Goal: Transaction & Acquisition: Purchase product/service

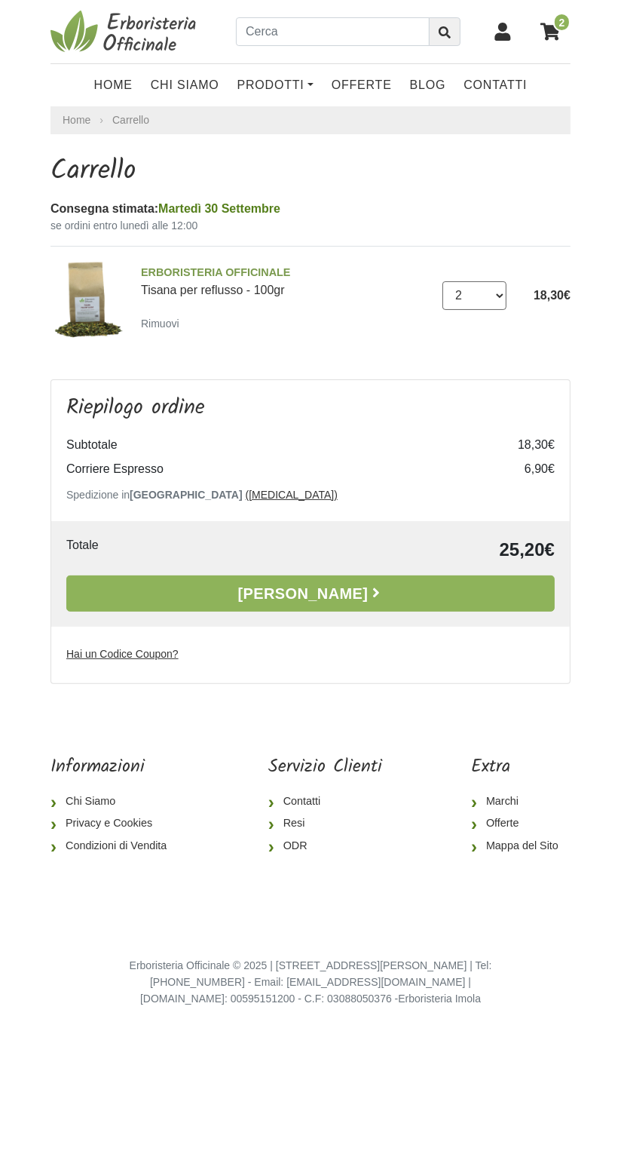
click at [498, 298] on select "0 ([GEOGRAPHIC_DATA]) 1 2 3 4 5 6 7 8 9 10 11 12 13 14 15 16" at bounding box center [475, 295] width 64 height 29
select select "1"
click at [443, 281] on select "0 ([GEOGRAPHIC_DATA]) 1 2 3 4 5 6 7 8 9 10 11 12 13 14 15 16" at bounding box center [475, 295] width 64 height 29
click at [416, 601] on link "Alla Cassa" at bounding box center [310, 593] width 489 height 36
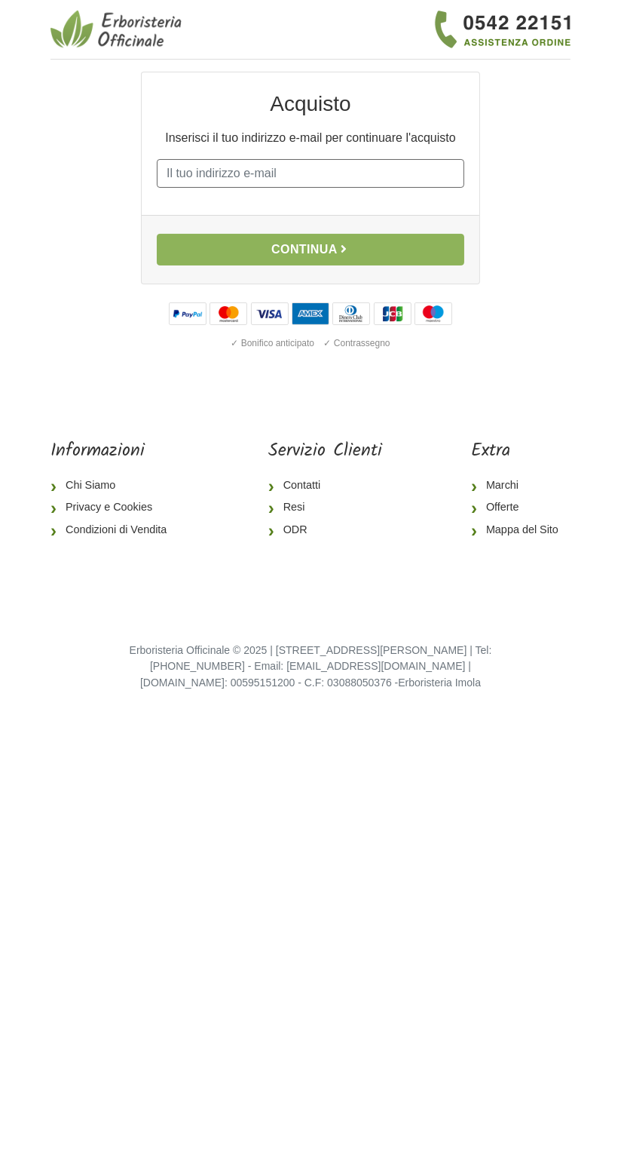
click at [242, 171] on input "E-mail" at bounding box center [311, 173] width 308 height 29
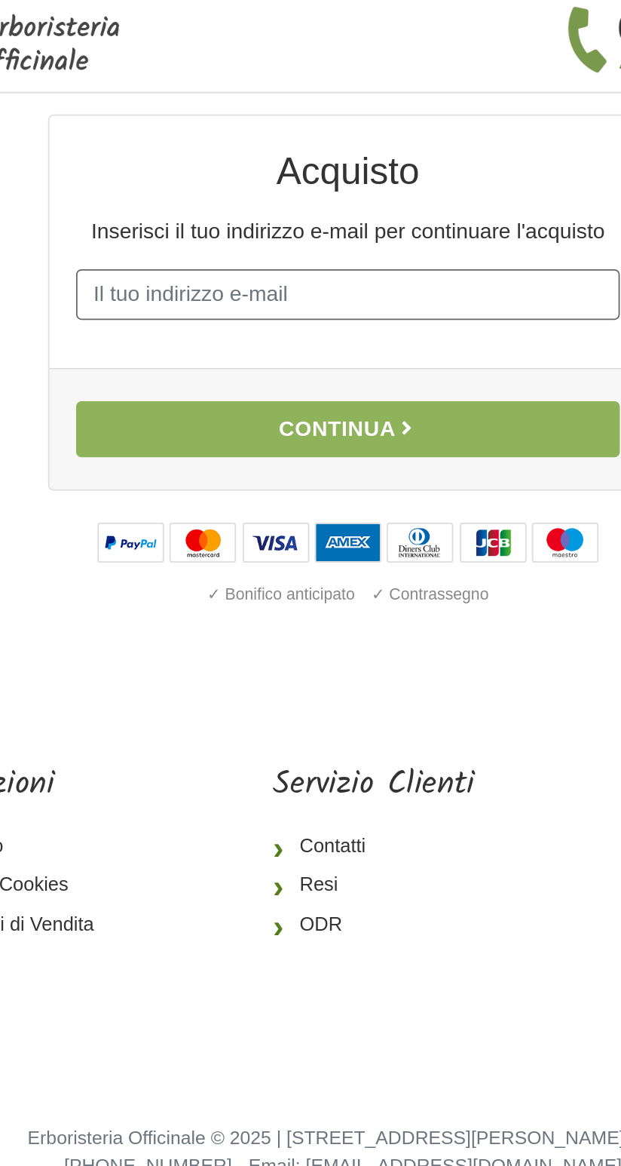
type input "vanessadodaro3@gmail.com"
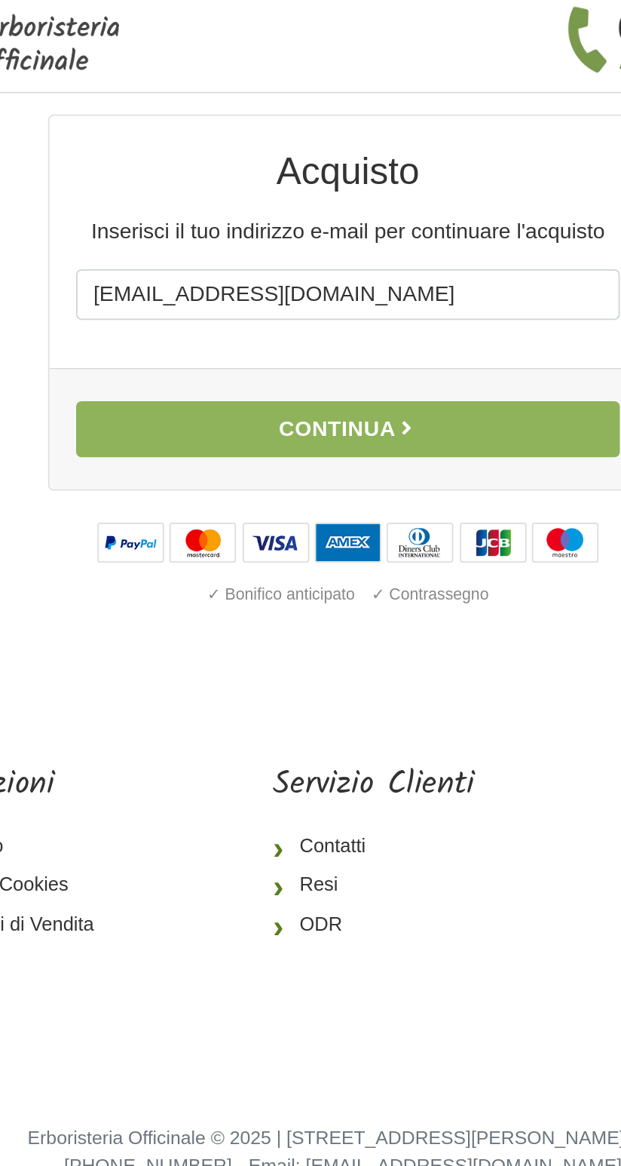
click at [262, 254] on button "Continua" at bounding box center [311, 250] width 308 height 32
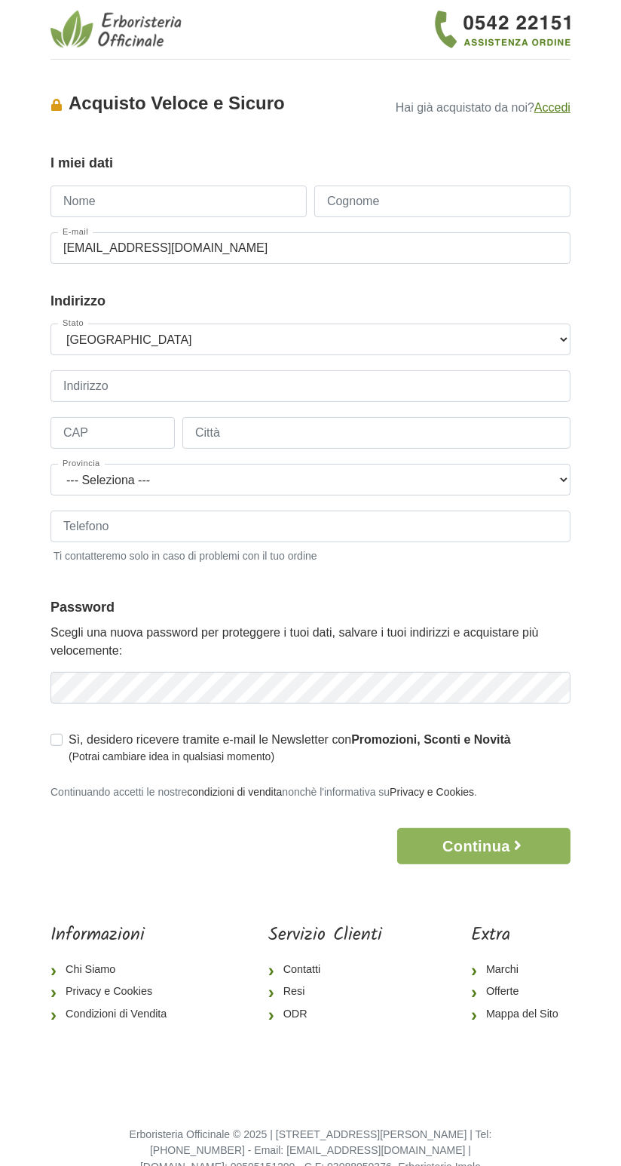
click at [149, 198] on input "Nome" at bounding box center [179, 202] width 256 height 32
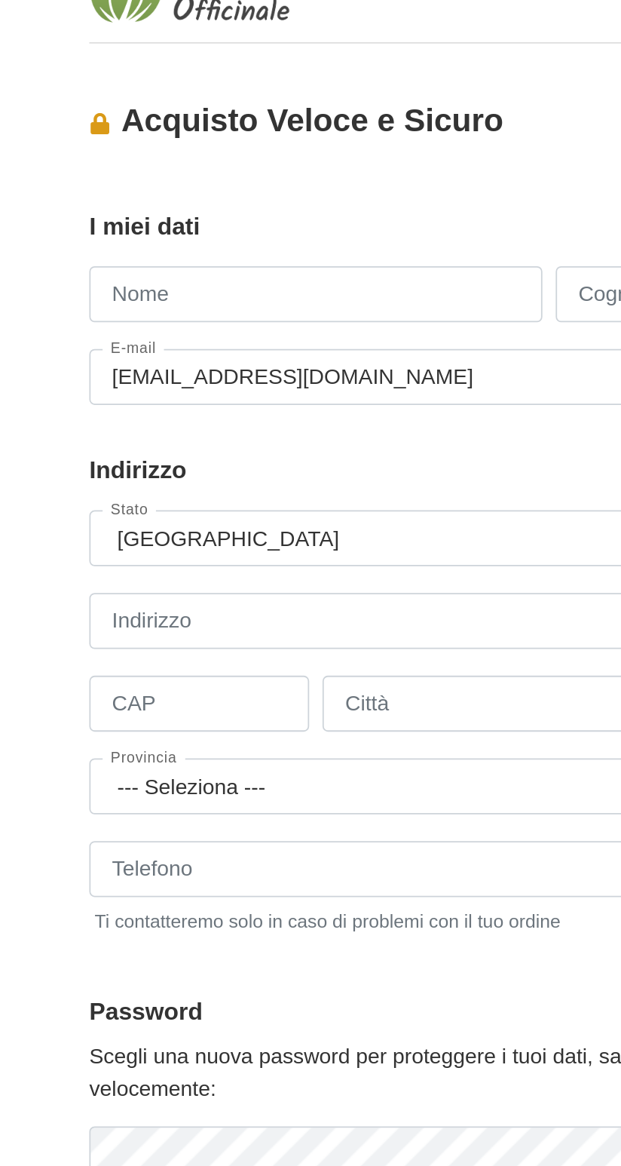
type input "Vanessa"
type input "Dodaro"
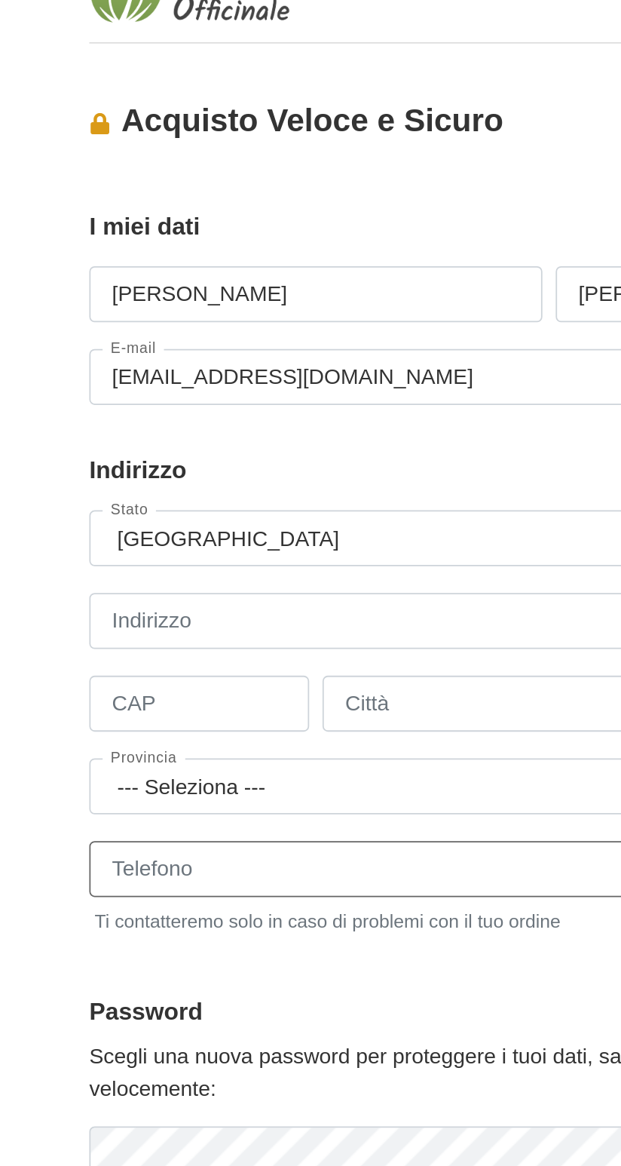
type input "3339178125"
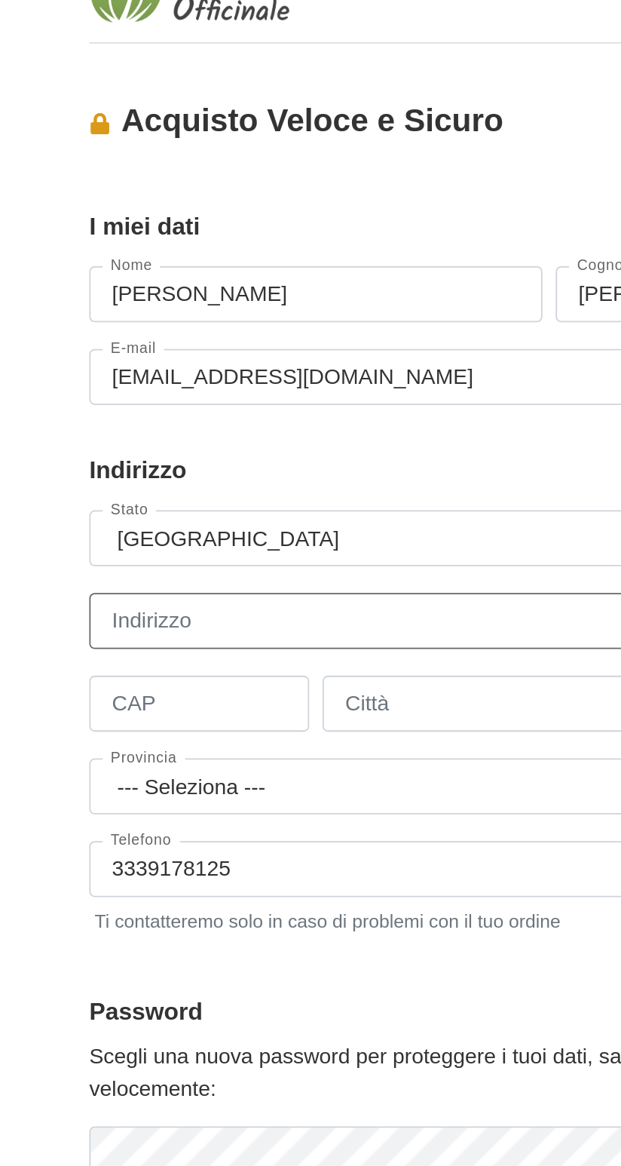
click at [244, 391] on input "Indirizzo" at bounding box center [311, 386] width 520 height 32
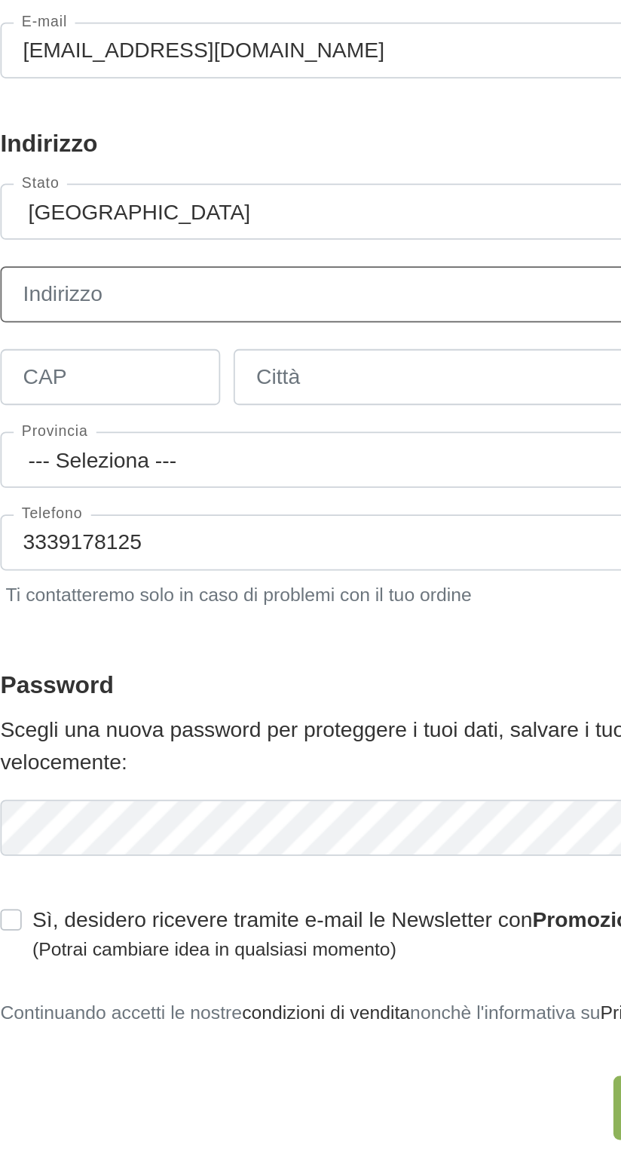
type input "Traversa IV Antonio Masciari, 2"
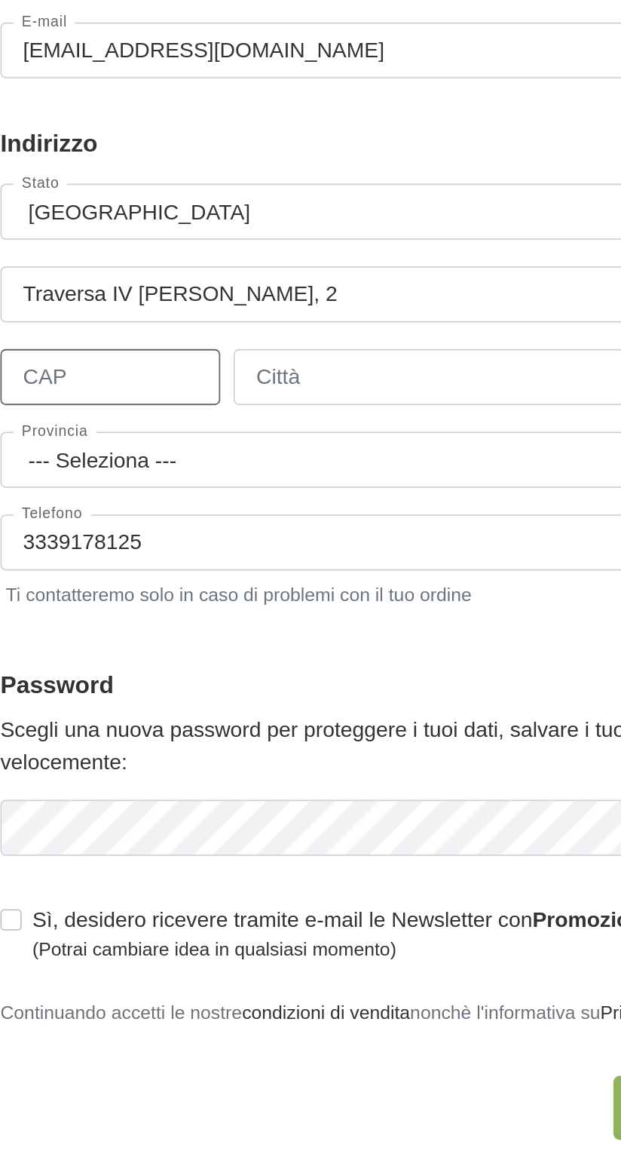
type input "88100"
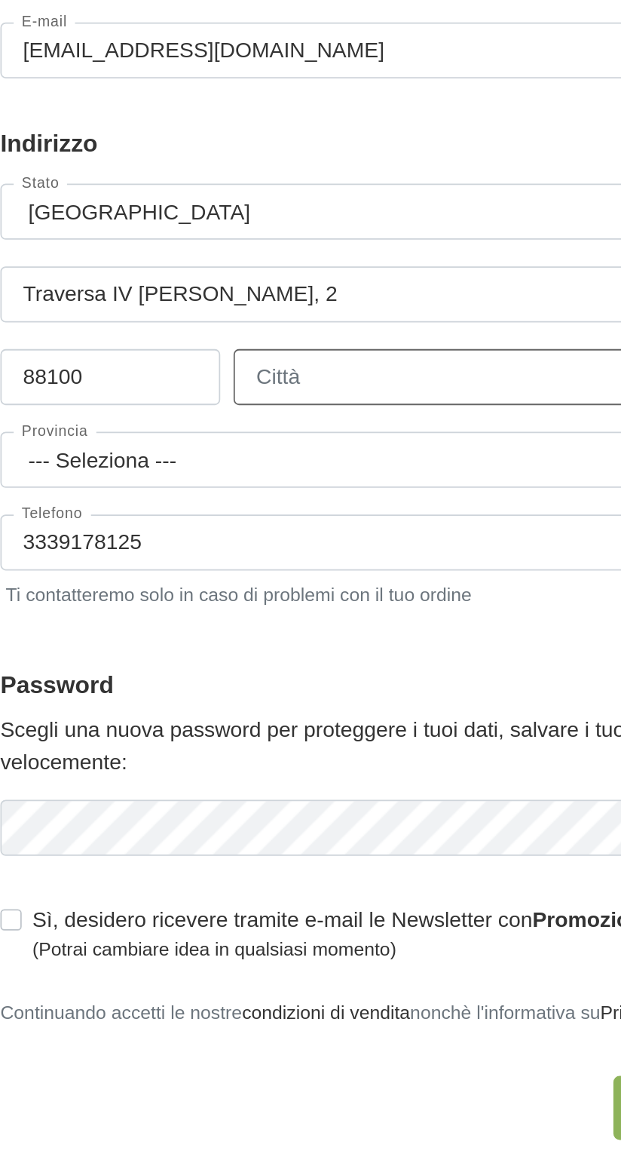
type input "Catanzaro"
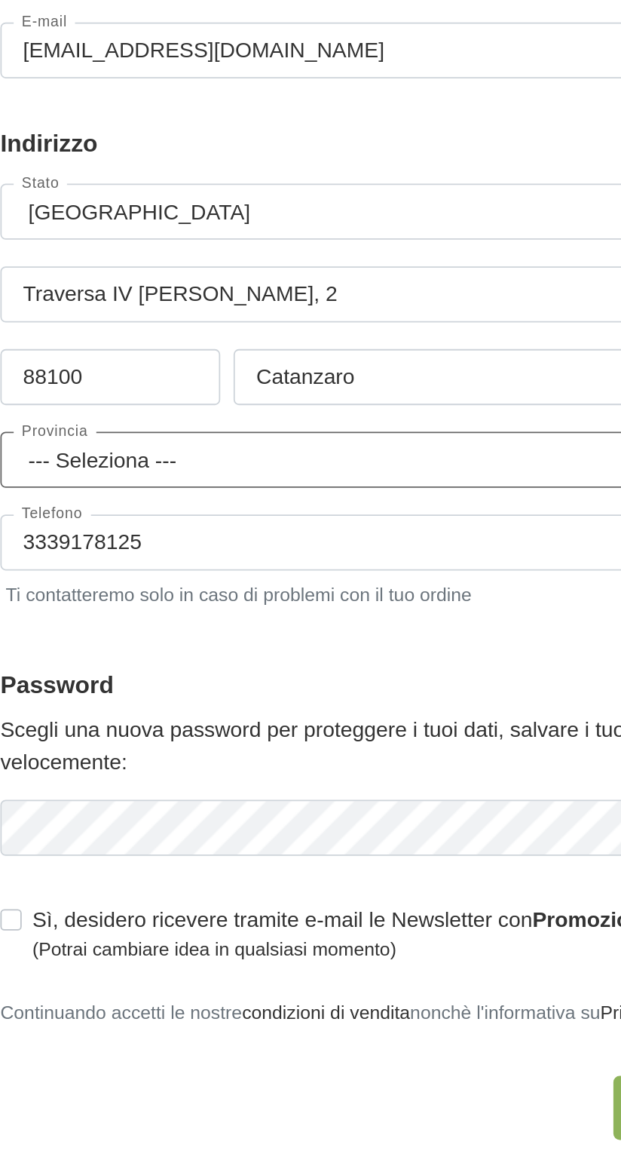
select select "3865"
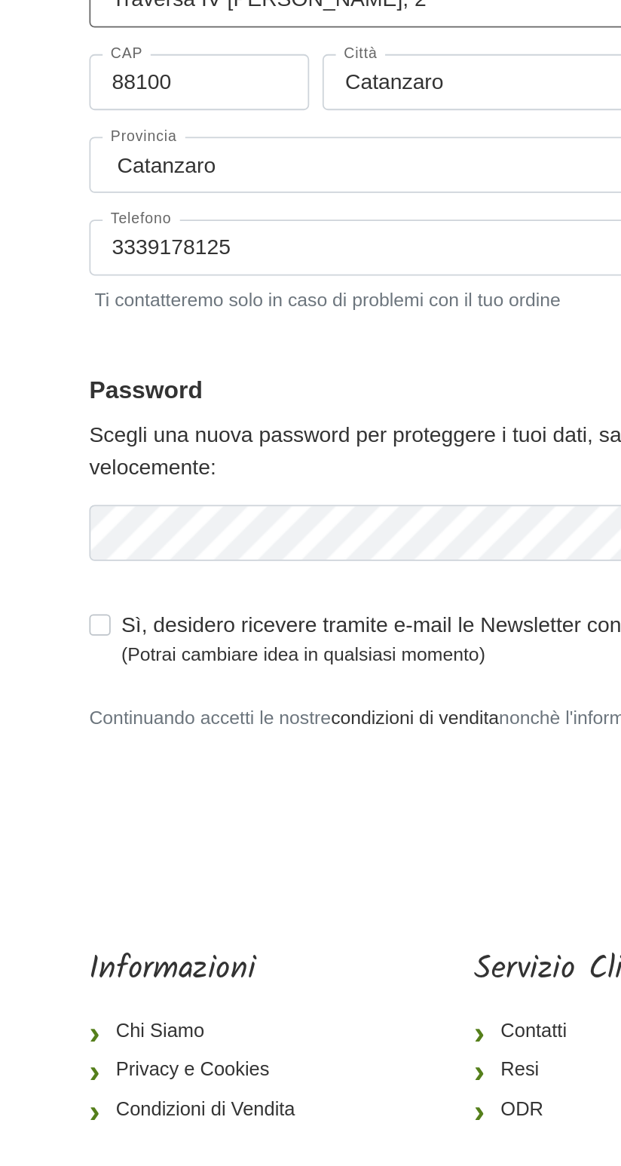
scroll to position [4, 0]
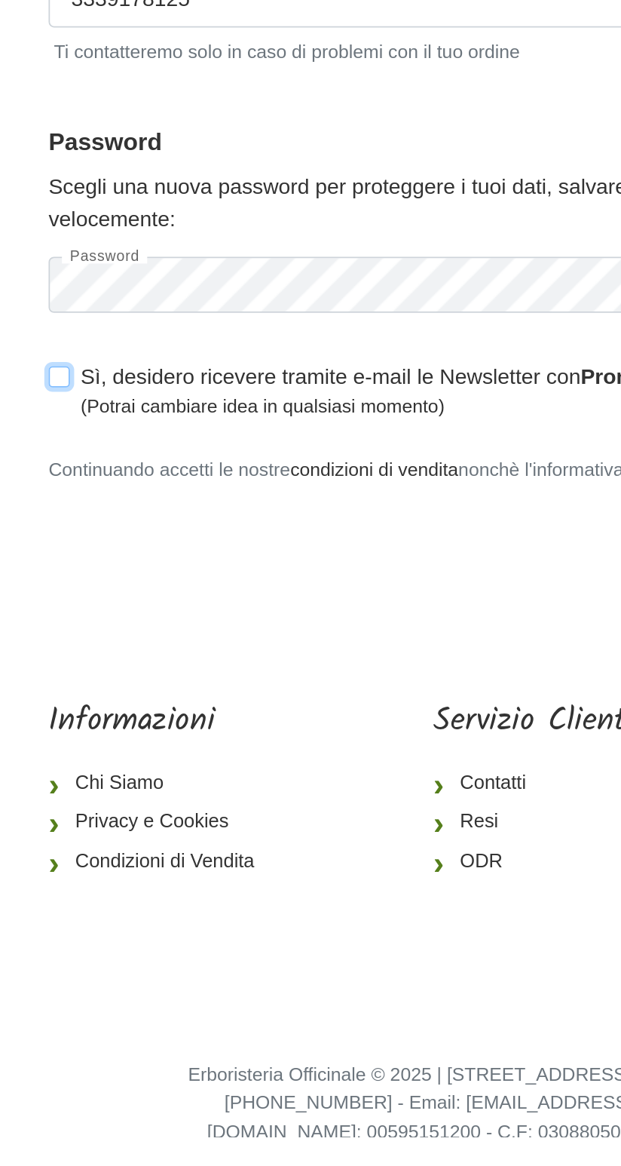
click at [58, 727] on input "Sì, desidero ricevere tramite e-mail le Newsletter con Promozioni, Sconti e Nov…" at bounding box center [57, 734] width 12 height 15
checkbox input "true"
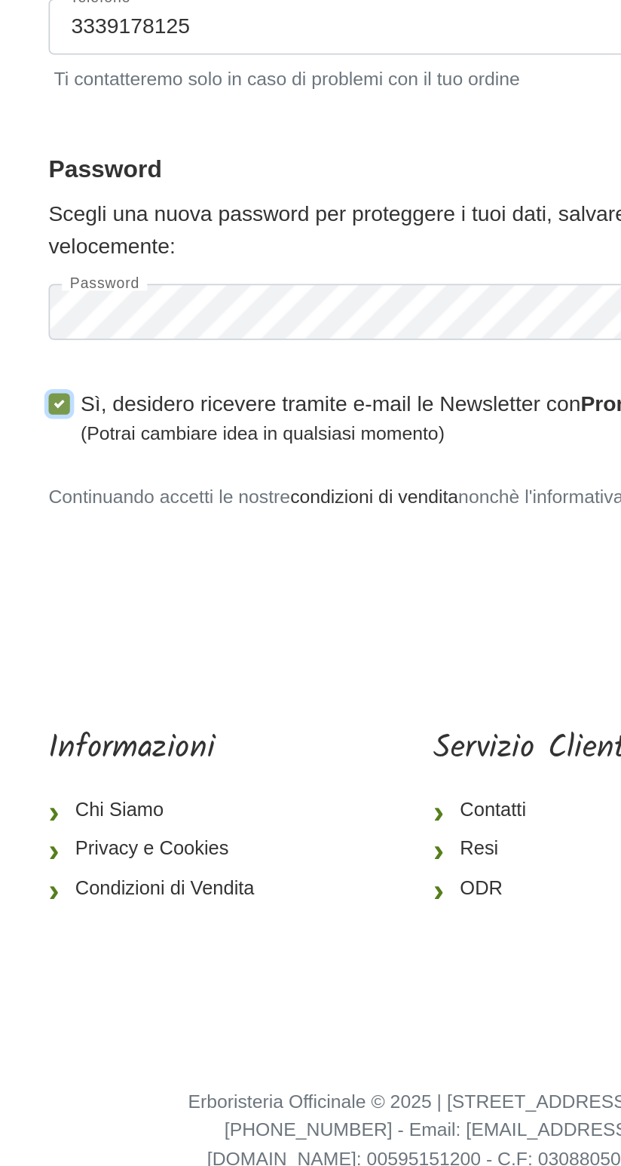
scroll to position [0, 0]
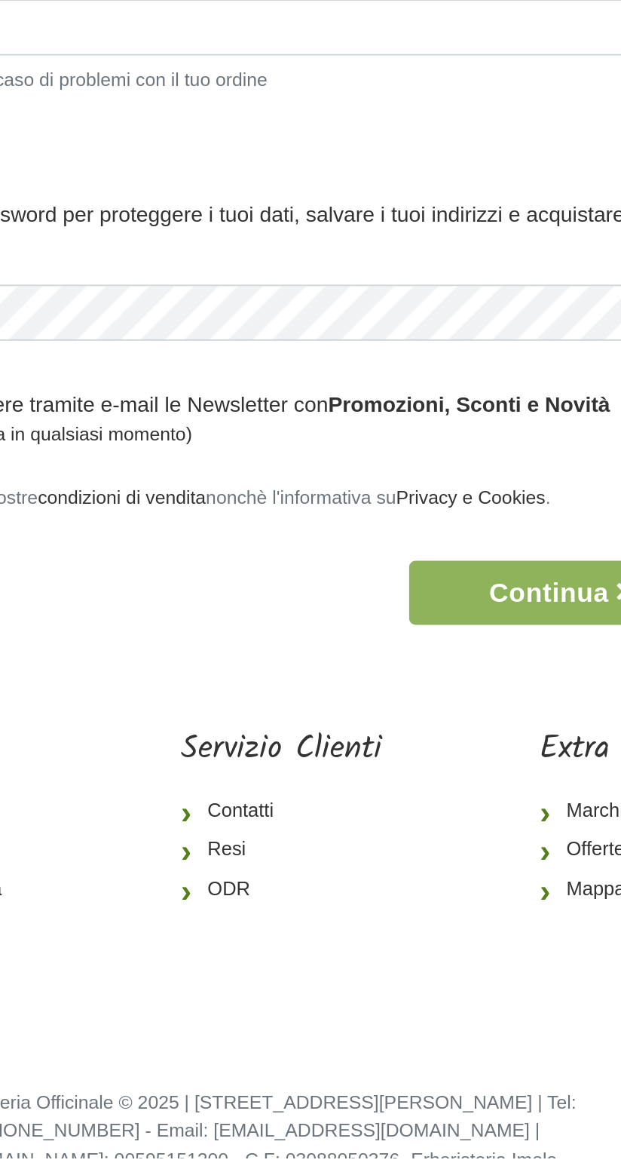
click at [464, 839] on button "Continua" at bounding box center [483, 846] width 173 height 36
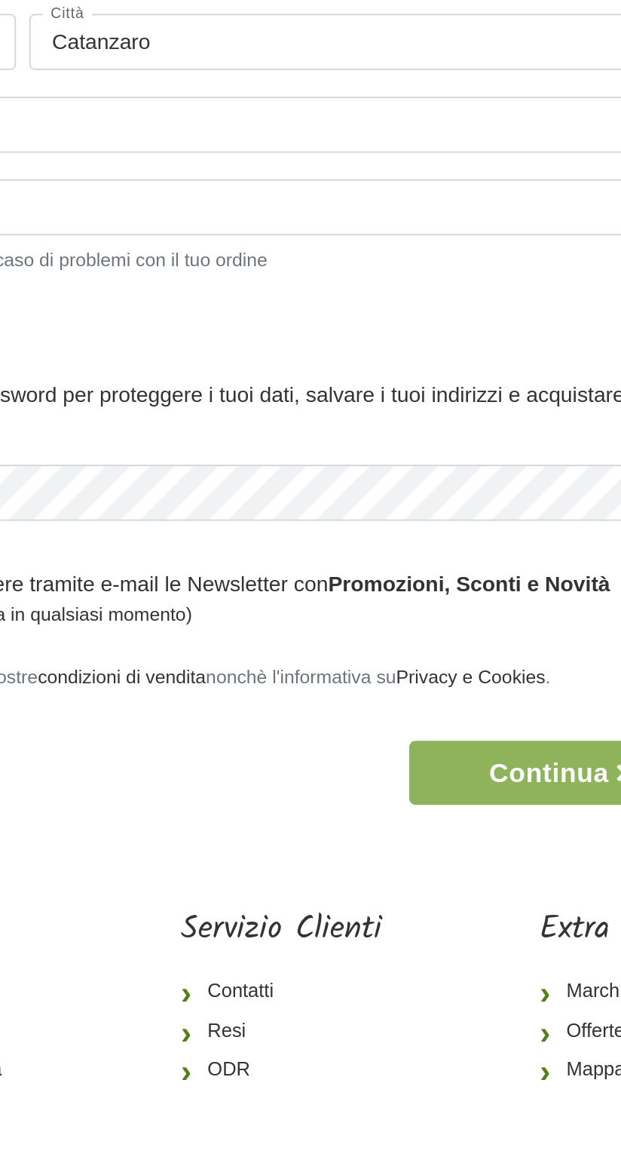
scroll to position [33, 0]
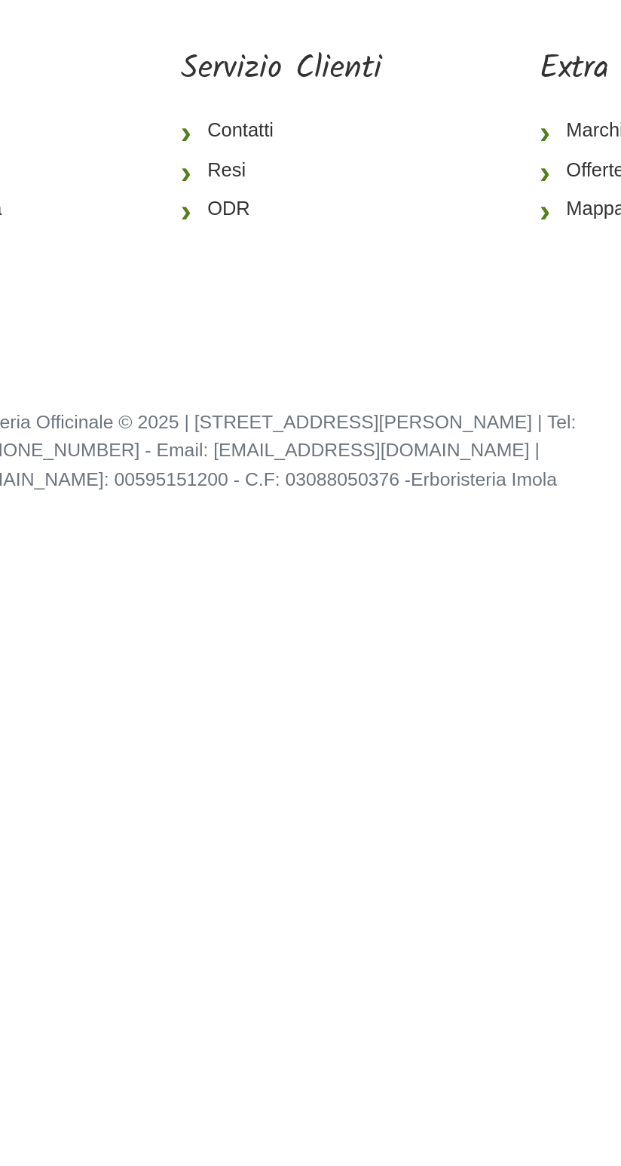
click at [423, 811] on html "1 I Miei Dati 2 Indirizzo 3 Spedizione 4 Pagamento 5 Verifica ordine I Miei Dat…" at bounding box center [310, 405] width 621 height 811
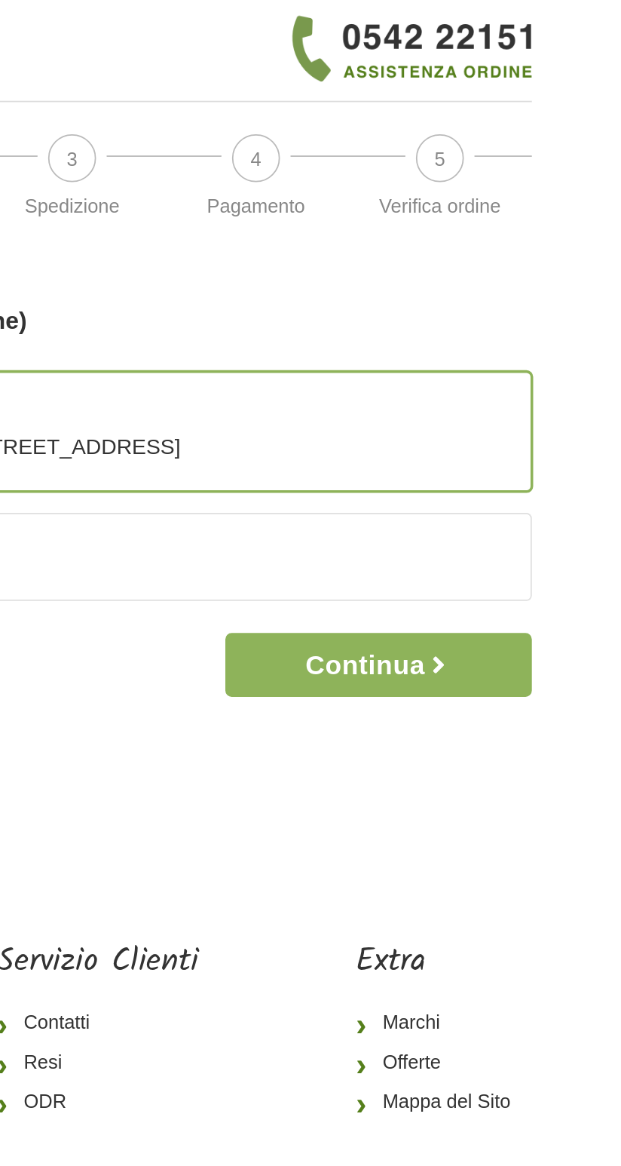
click at [502, 360] on button "Continua" at bounding box center [483, 378] width 173 height 36
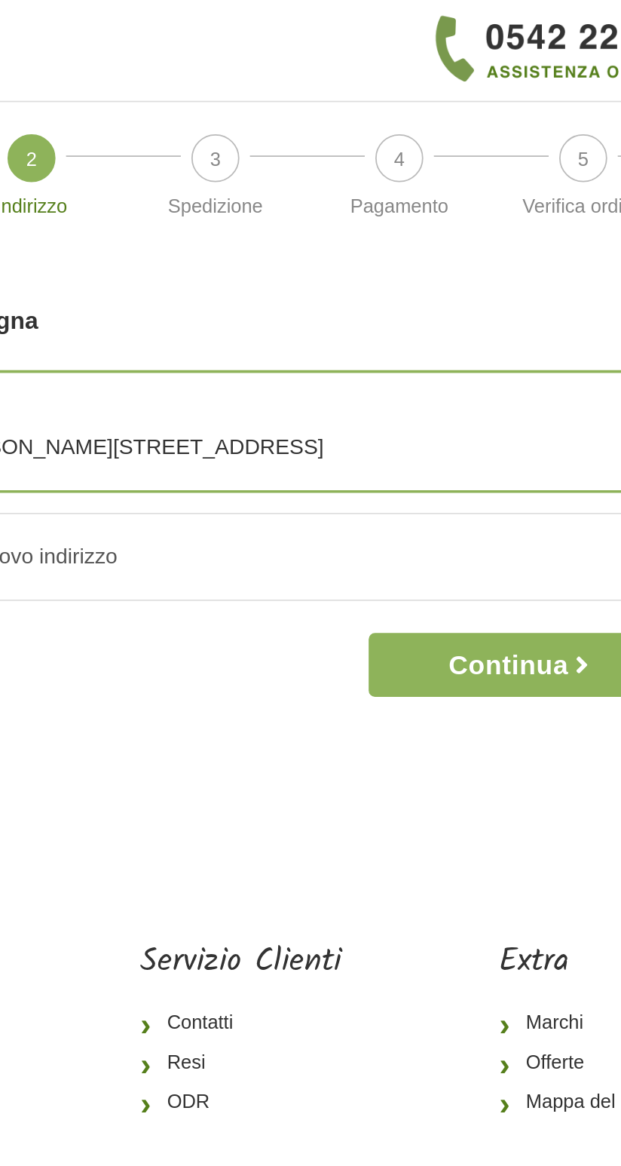
click at [489, 361] on button "Continua" at bounding box center [483, 378] width 173 height 36
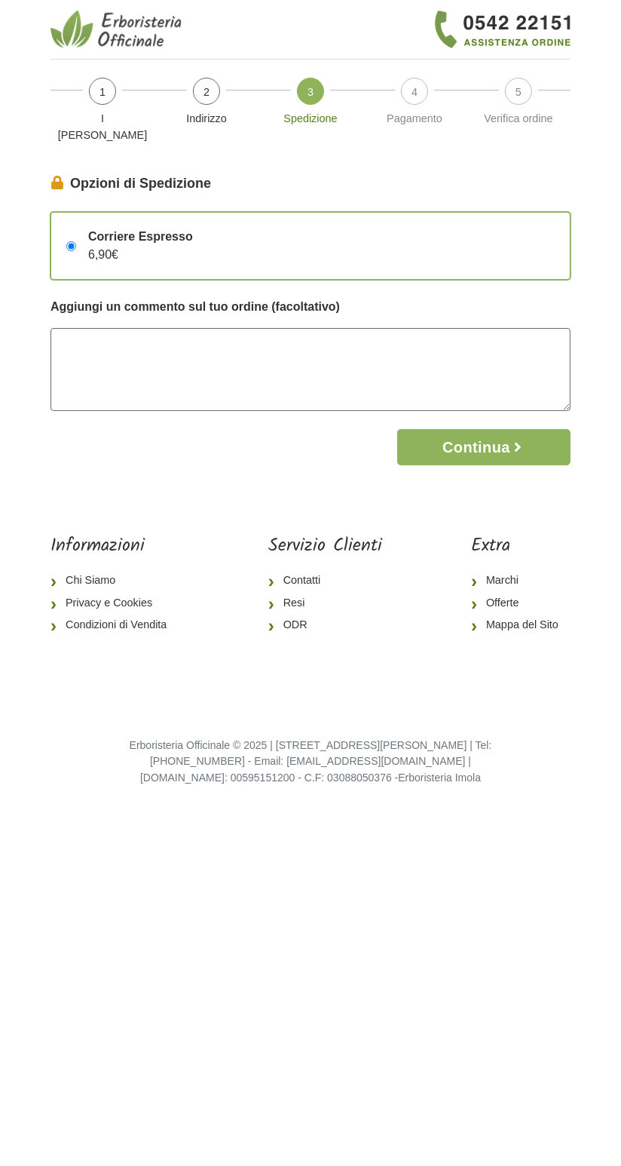
click at [138, 333] on textarea at bounding box center [311, 369] width 520 height 83
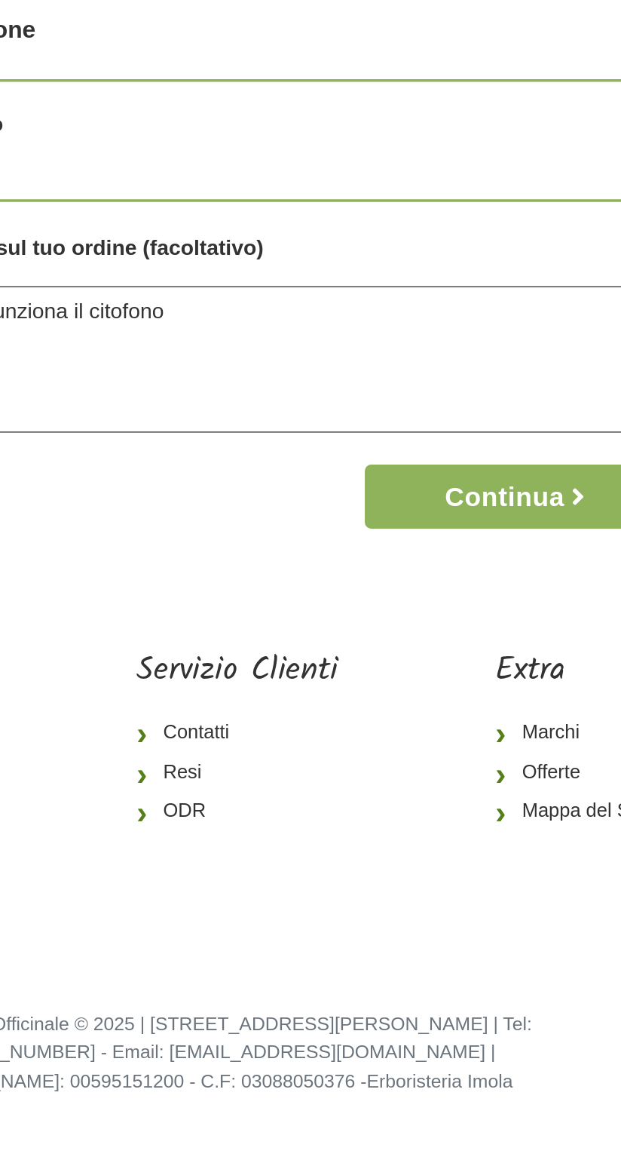
type textarea "Telefonare perché non funziona il citofono"
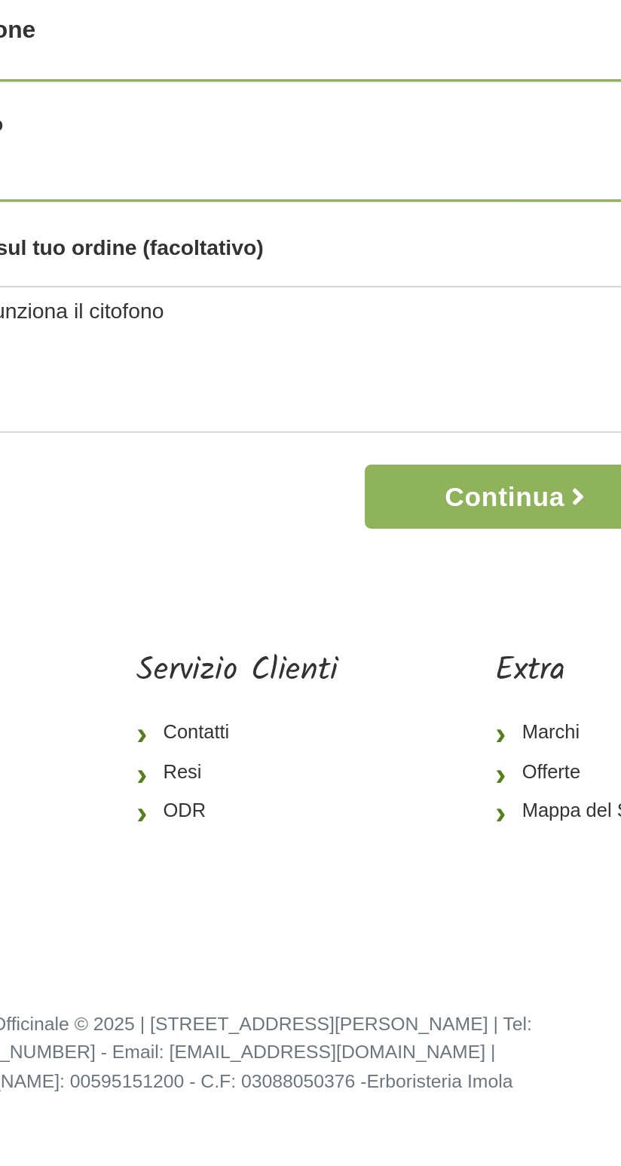
click at [483, 431] on button "Continua" at bounding box center [483, 447] width 173 height 36
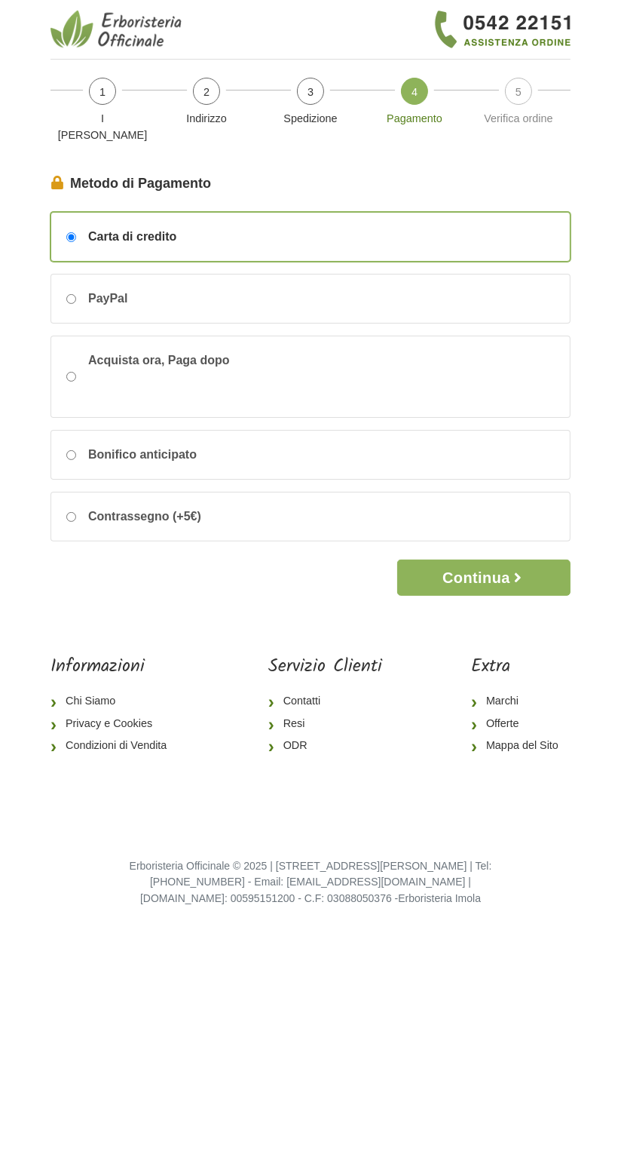
click at [112, 290] on span "PayPal" at bounding box center [107, 299] width 39 height 18
click at [76, 294] on input "PayPal" at bounding box center [71, 299] width 10 height 10
radio input "true"
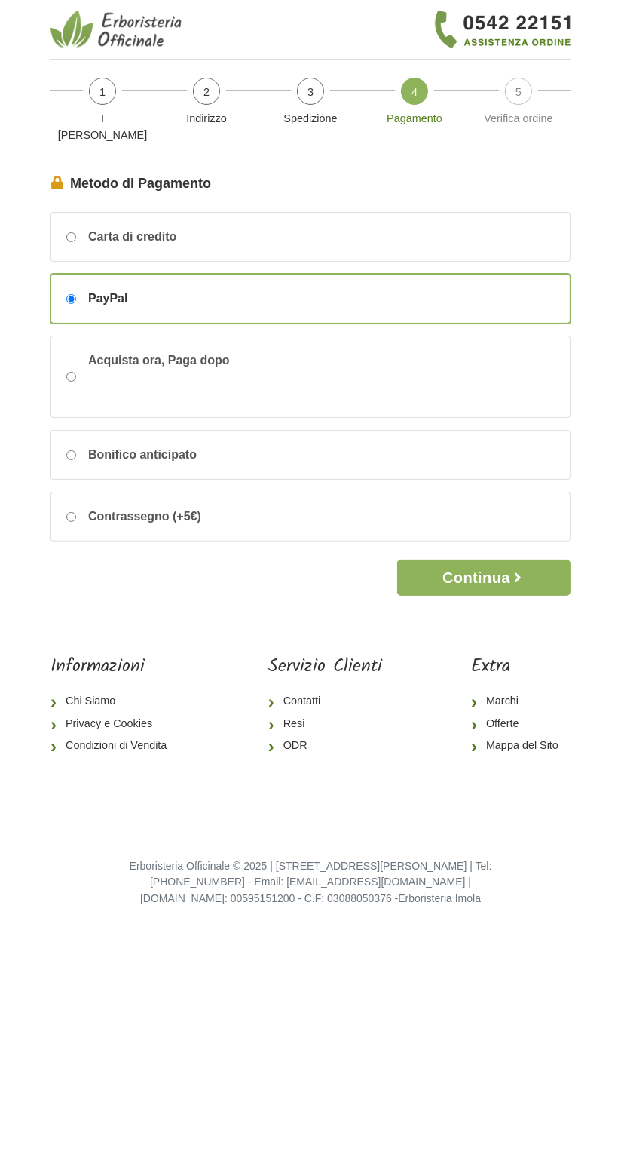
click at [509, 566] on button "Continua" at bounding box center [483, 578] width 173 height 36
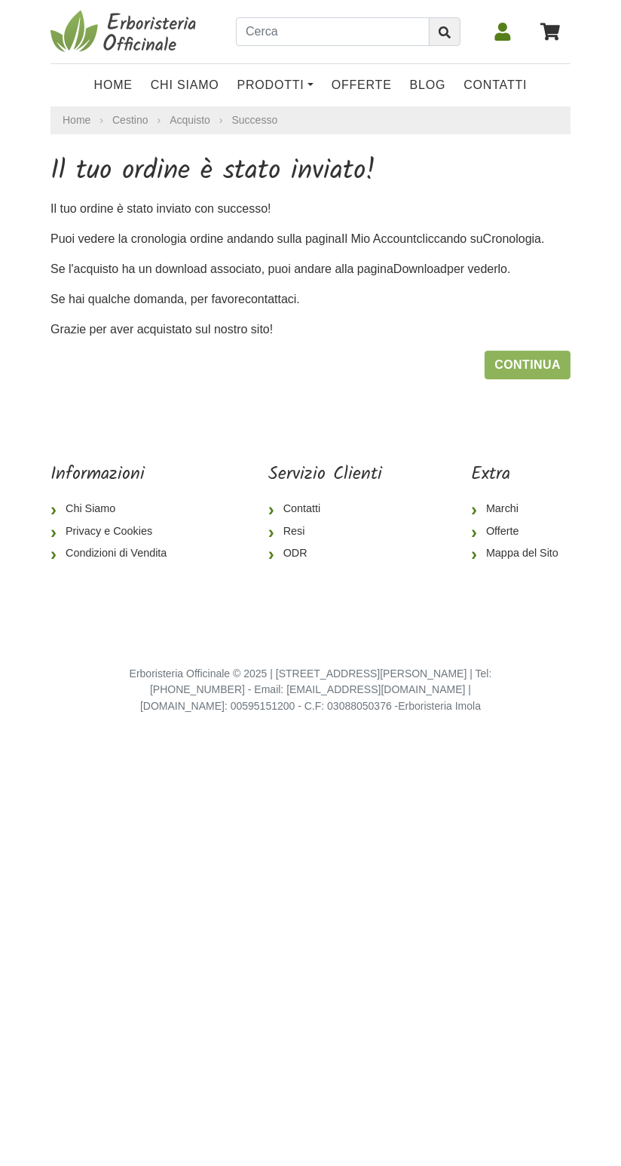
click at [501, 24] on icon at bounding box center [503, 32] width 16 height 18
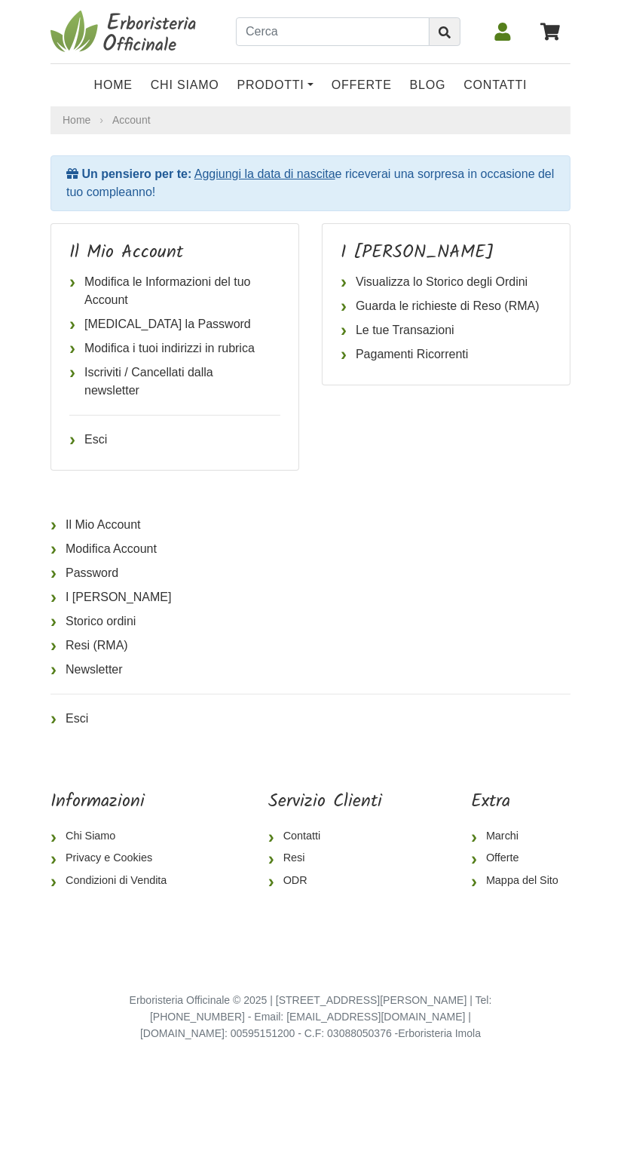
click at [267, 172] on link "Aggiungi la data di nascita" at bounding box center [265, 173] width 141 height 13
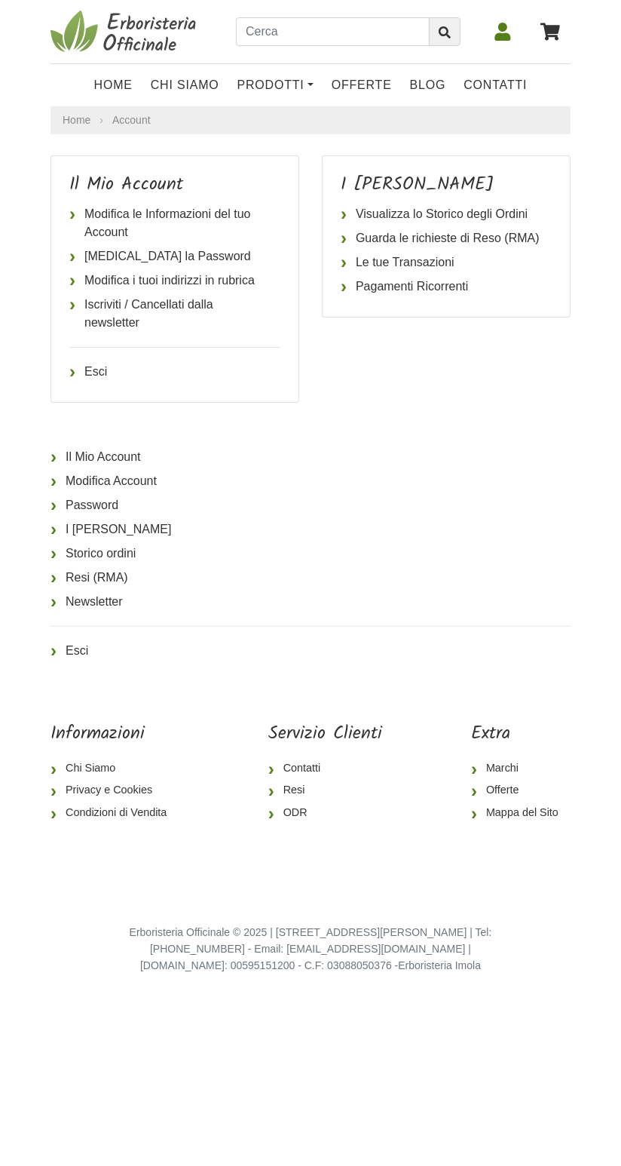
click at [363, 87] on link "OFFERTE" at bounding box center [362, 85] width 78 height 30
